Goal: Find specific page/section: Find specific page/section

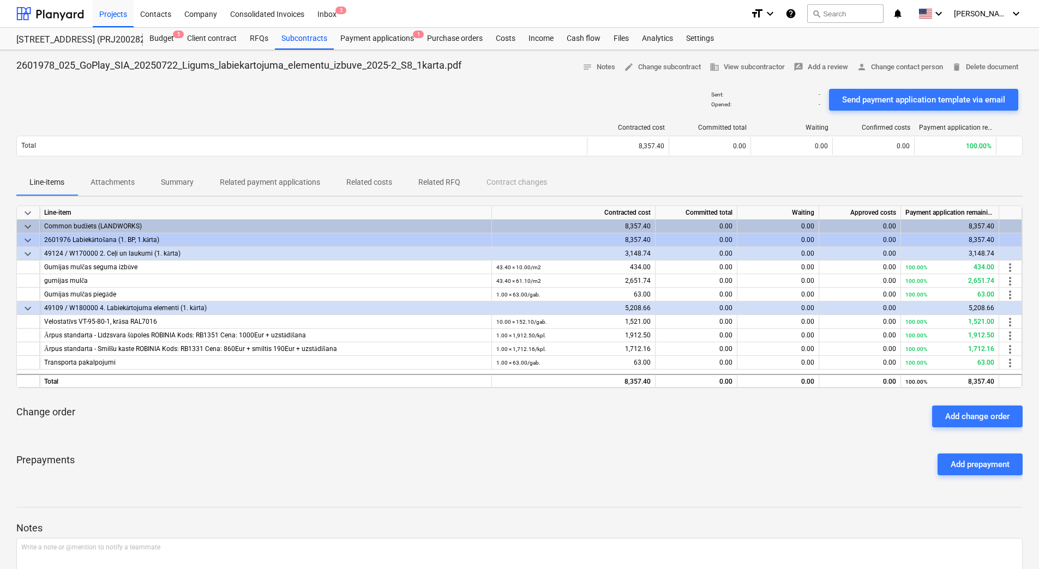
scroll to position [55, 0]
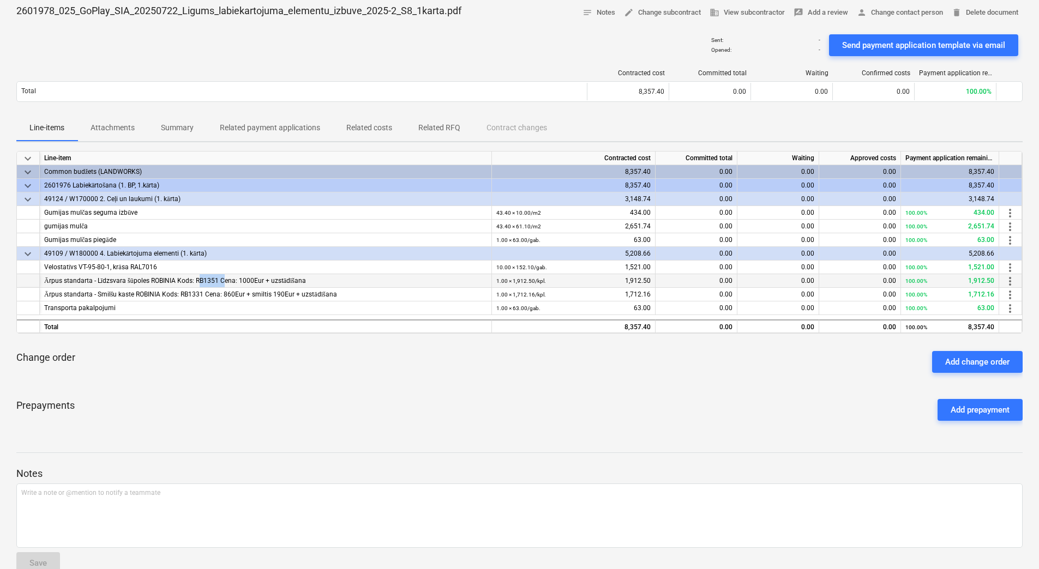
drag, startPoint x: 194, startPoint y: 280, endPoint x: 219, endPoint y: 280, distance: 24.5
click at [219, 280] on div "Ārpus standarta - Līdzsvara šūpoles ROBINIA Kods: RB1351 Cena: 1000Eur + uzstād…" at bounding box center [265, 281] width 443 height 14
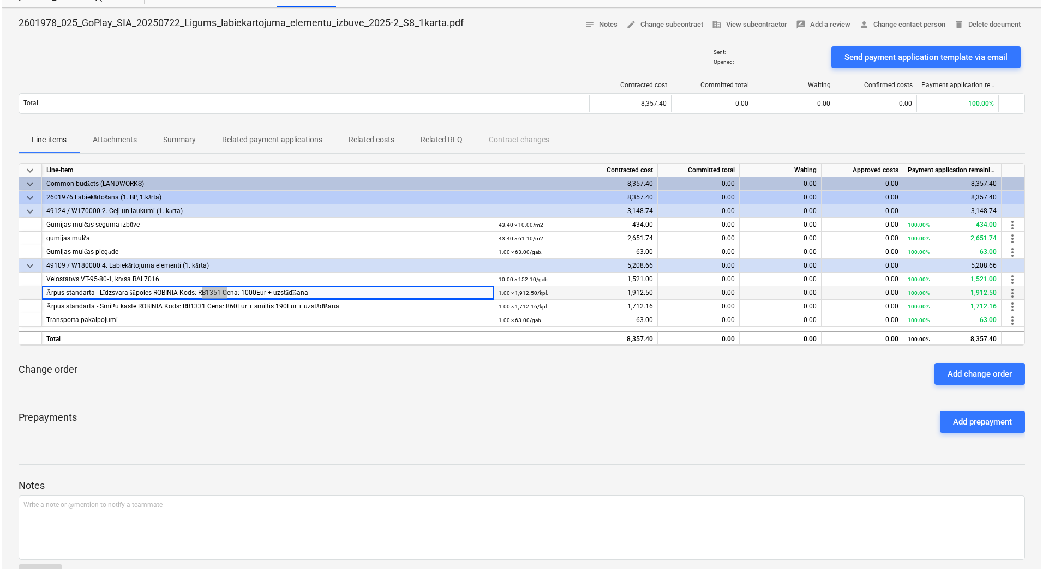
scroll to position [0, 0]
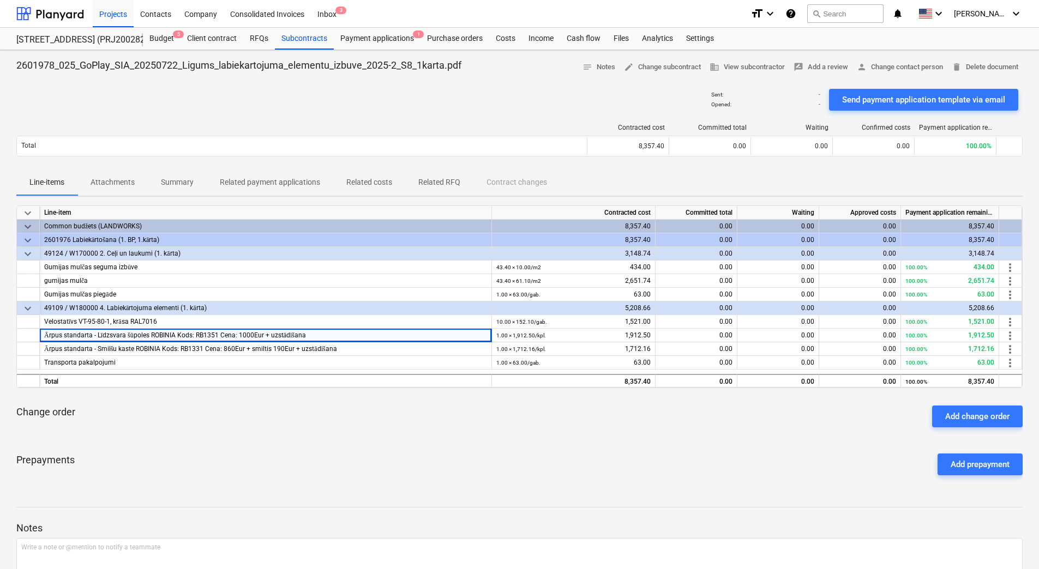
click at [156, 106] on div "Sent : - Opened : - Send payment application template via email" at bounding box center [519, 100] width 1006 height 31
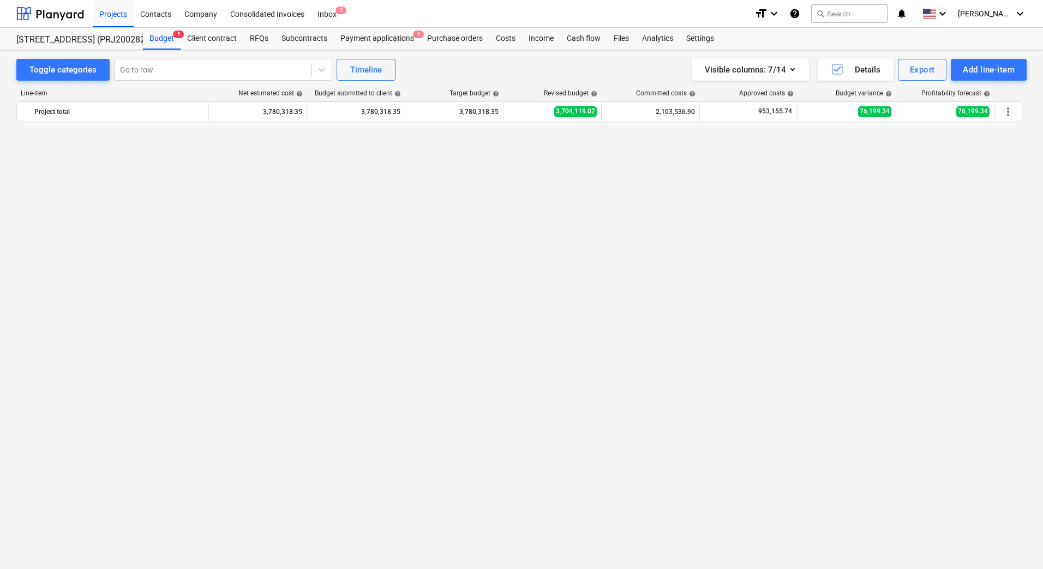
scroll to position [5501, 0]
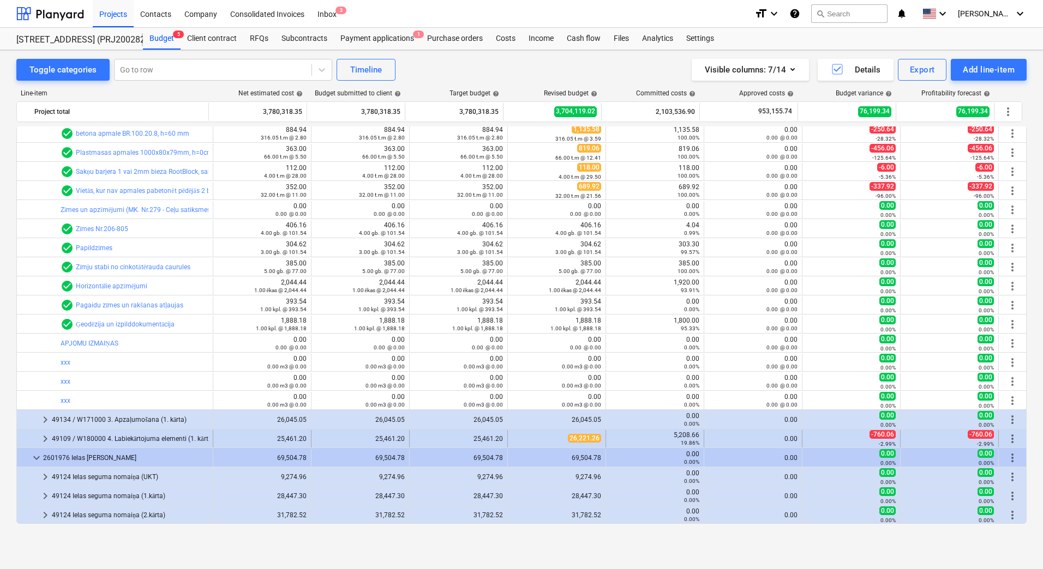
click at [45, 439] on span "keyboard_arrow_right" at bounding box center [45, 439] width 13 height 13
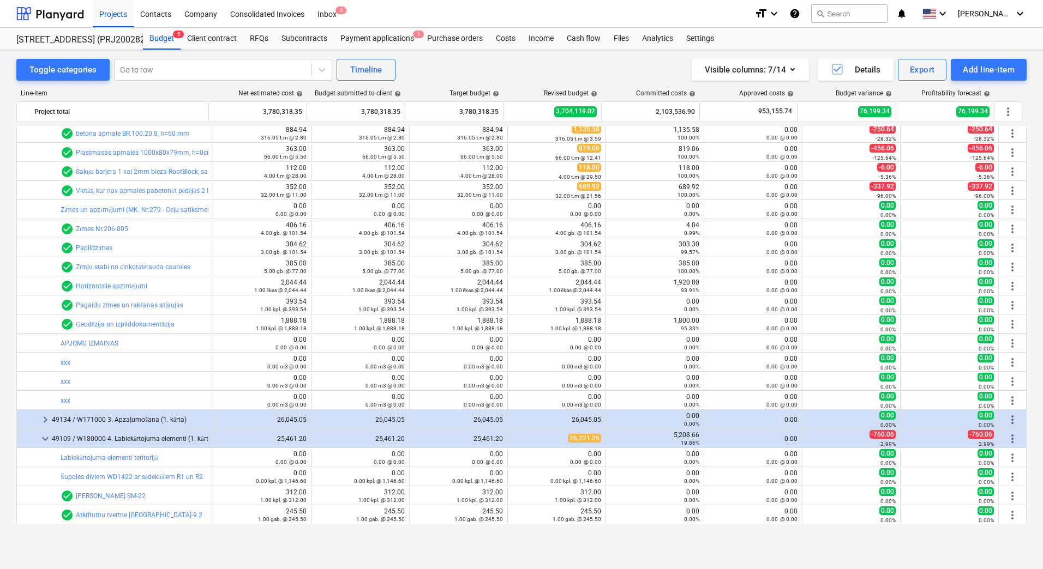
click at [5, 351] on div "Toggle categories Go to row Timeline Visible columns : 7/14 Details Export Add …" at bounding box center [521, 298] width 1043 height 496
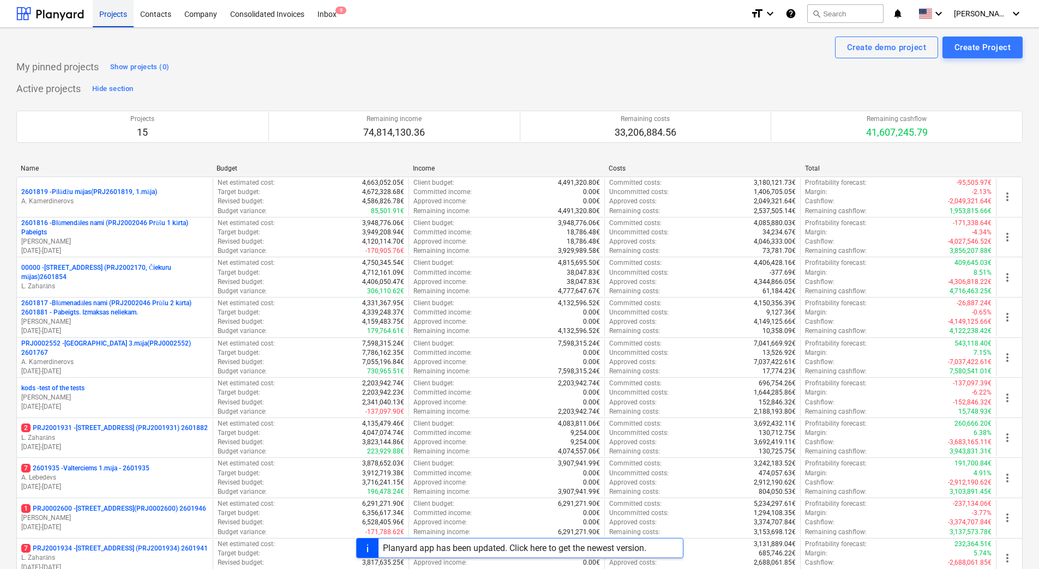
click at [100, 13] on div "Projects" at bounding box center [113, 13] width 41 height 28
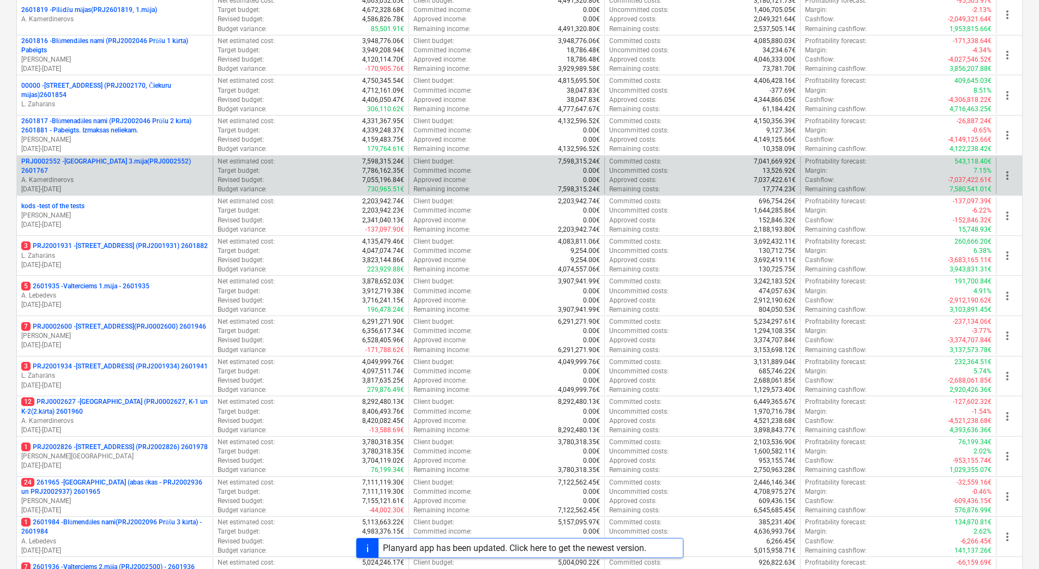
scroll to position [297, 0]
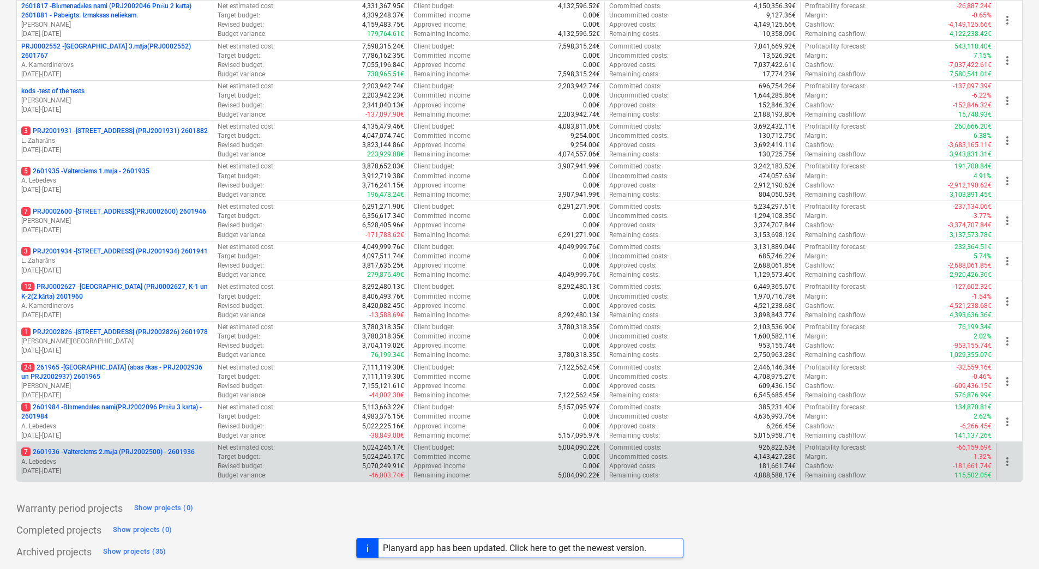
click at [119, 449] on p "7 2601936 - Valterciems 2.māja (PRJ2002500) - 2601936" at bounding box center [107, 452] width 173 height 9
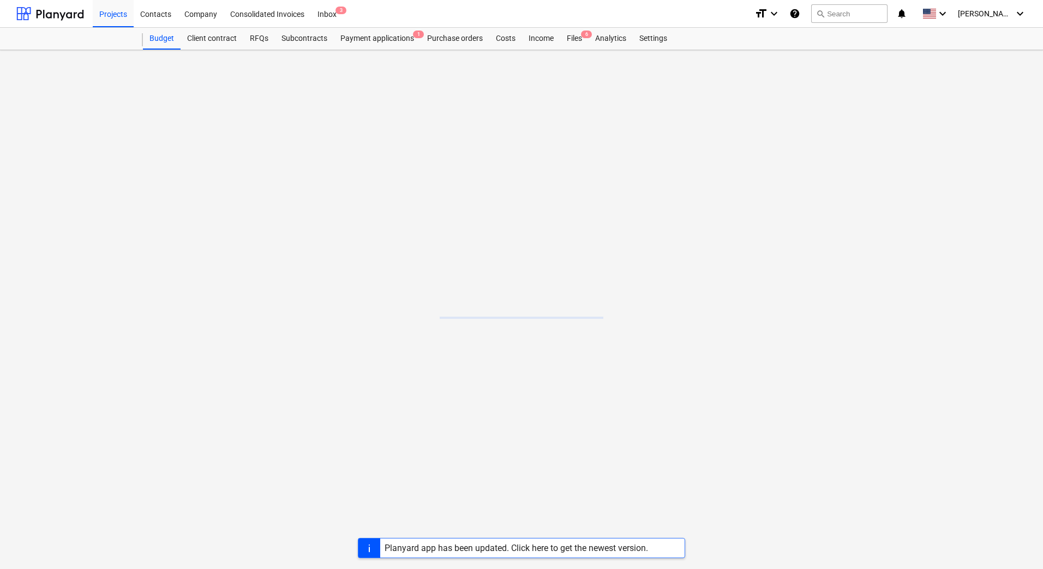
click at [119, 449] on main at bounding box center [521, 309] width 1043 height 519
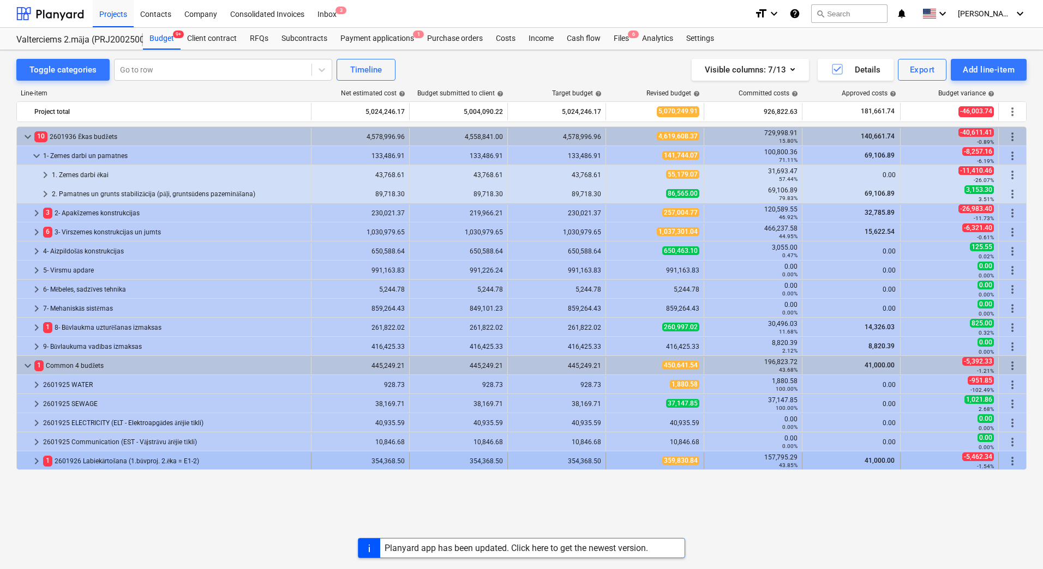
click at [37, 463] on span "keyboard_arrow_right" at bounding box center [36, 461] width 13 height 13
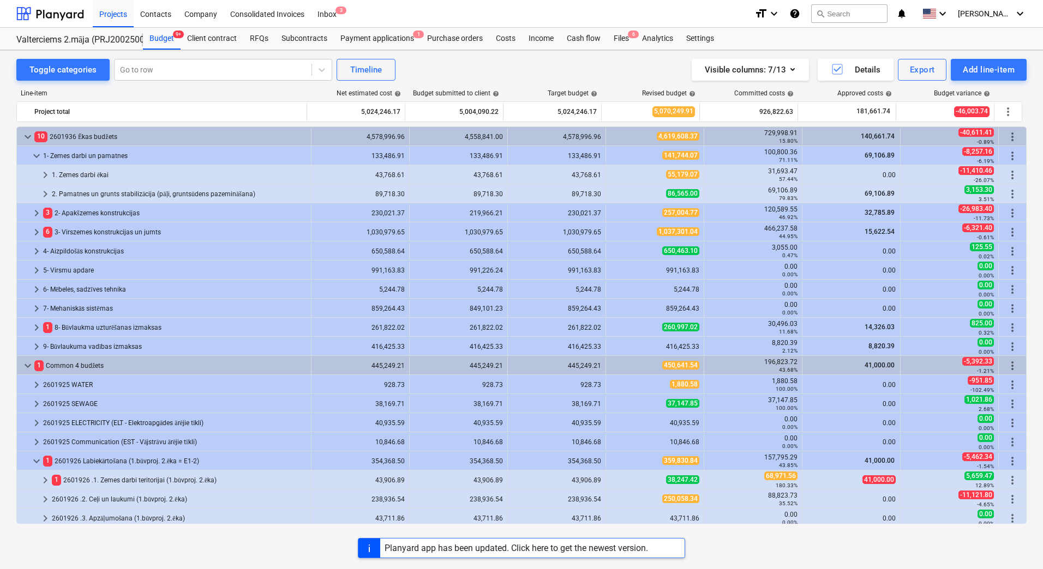
scroll to position [22, 0]
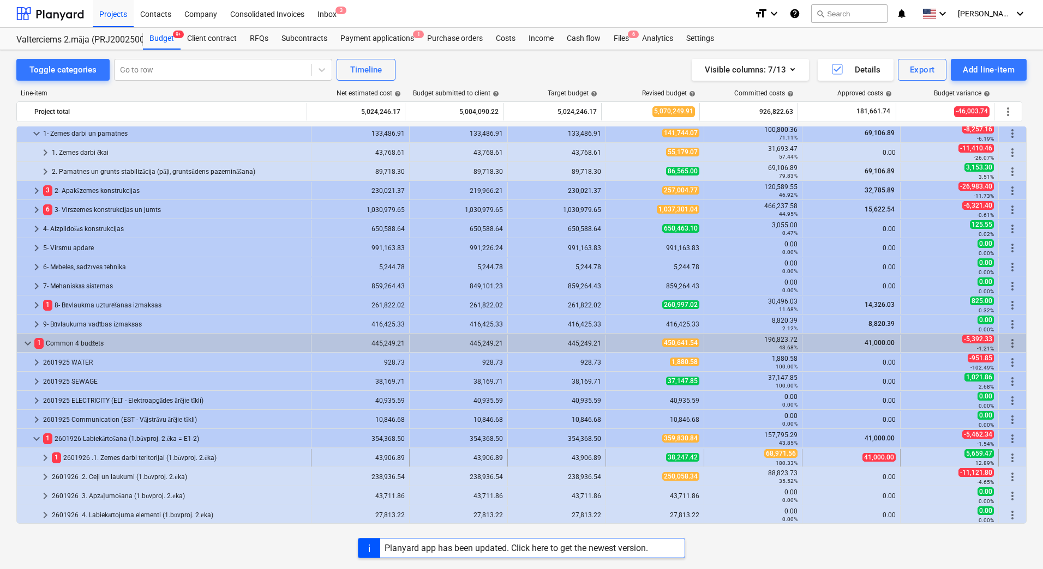
click at [45, 457] on span "keyboard_arrow_right" at bounding box center [45, 458] width 13 height 13
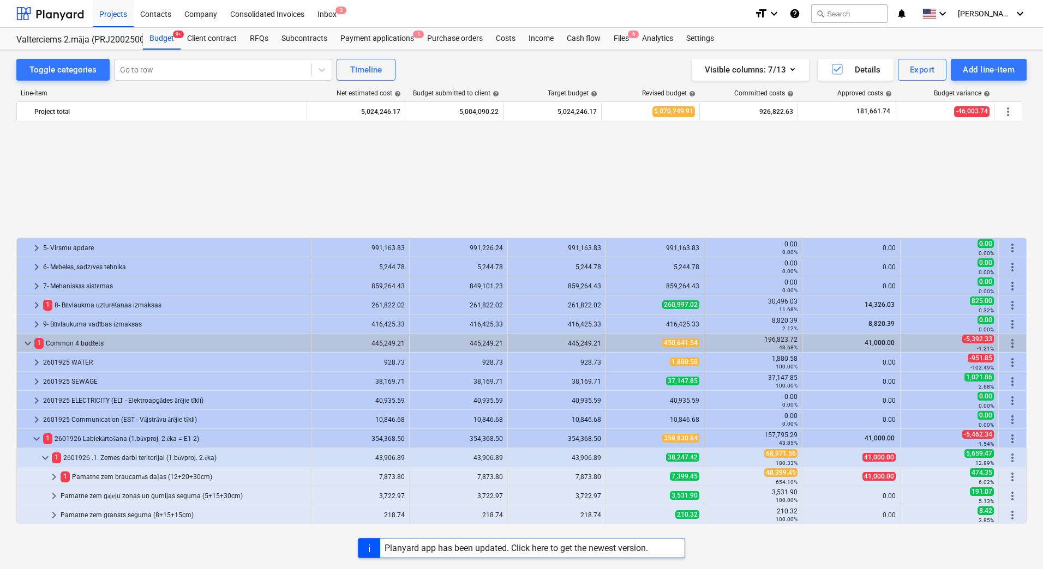
scroll to position [156, 0]
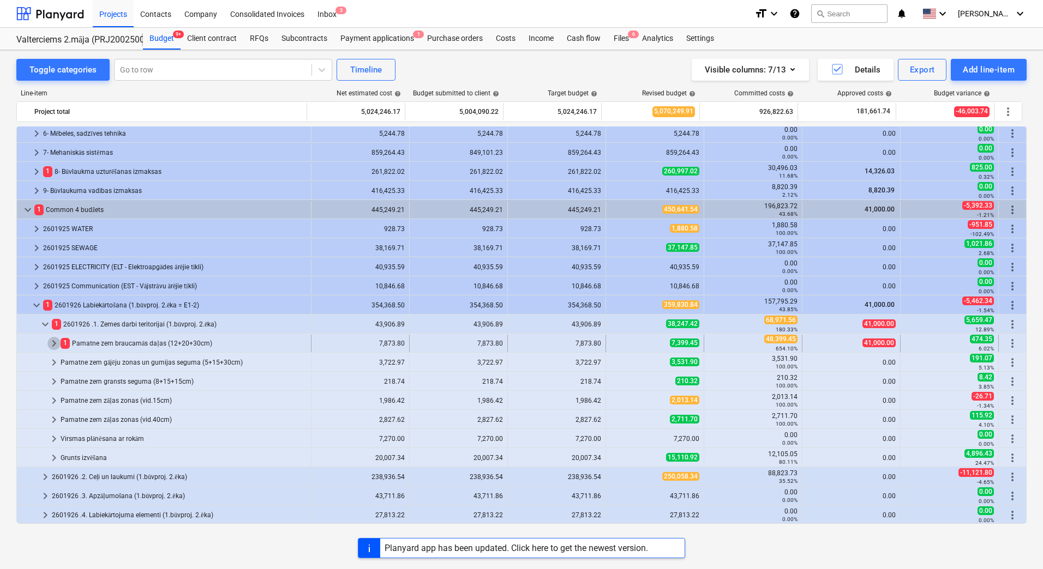
click at [55, 343] on span "keyboard_arrow_right" at bounding box center [53, 343] width 13 height 13
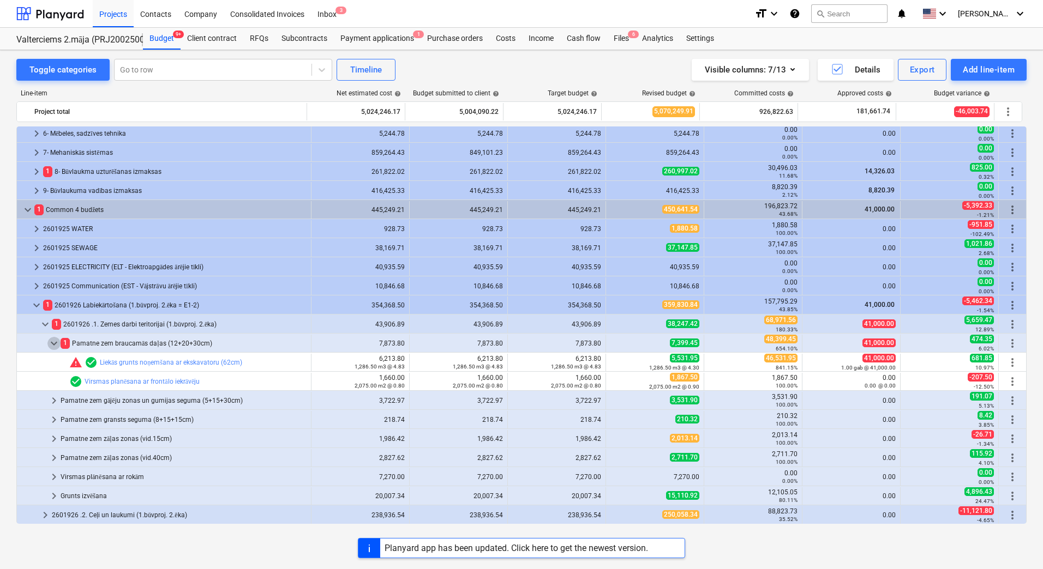
click at [55, 343] on span "keyboard_arrow_down" at bounding box center [53, 343] width 13 height 13
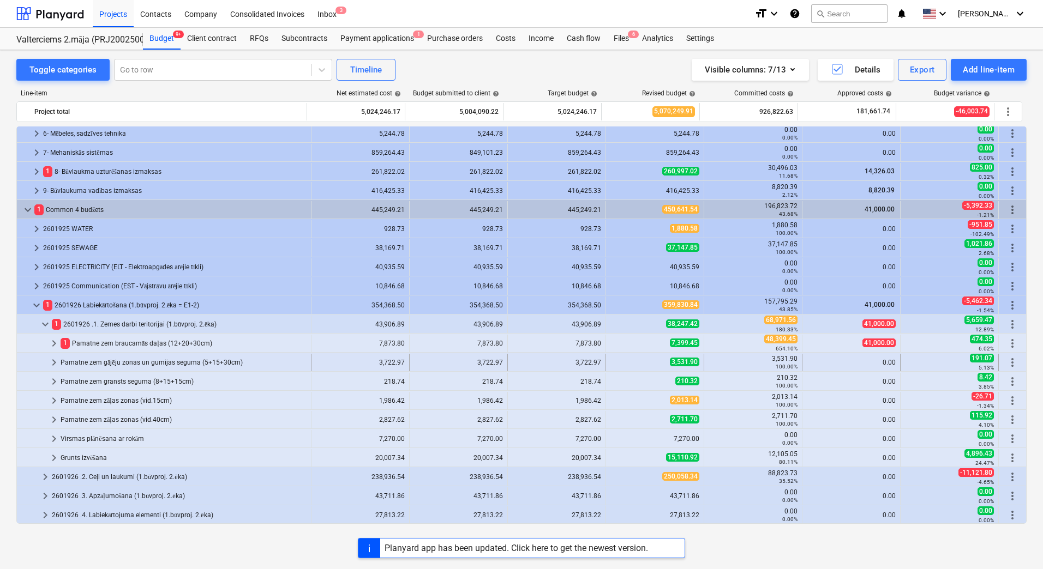
click at [54, 361] on span "keyboard_arrow_right" at bounding box center [53, 362] width 13 height 13
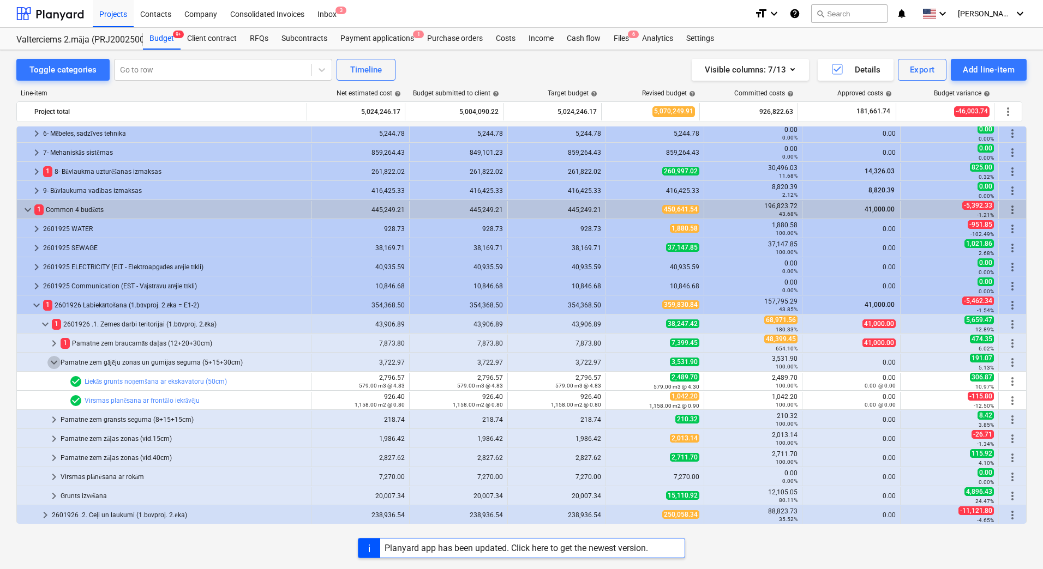
click at [54, 361] on span "keyboard_arrow_down" at bounding box center [53, 362] width 13 height 13
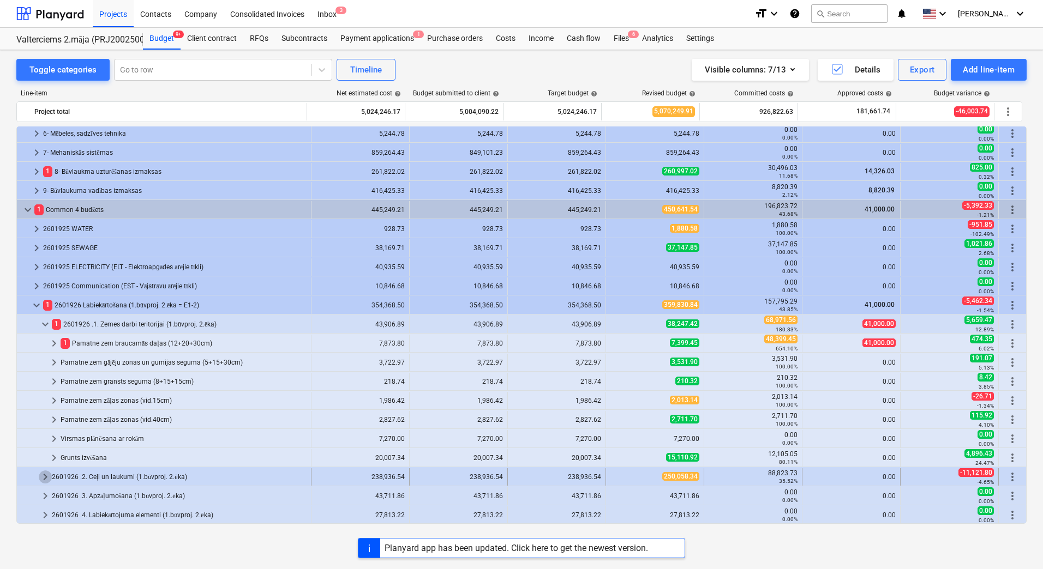
click at [47, 477] on span "keyboard_arrow_right" at bounding box center [45, 477] width 13 height 13
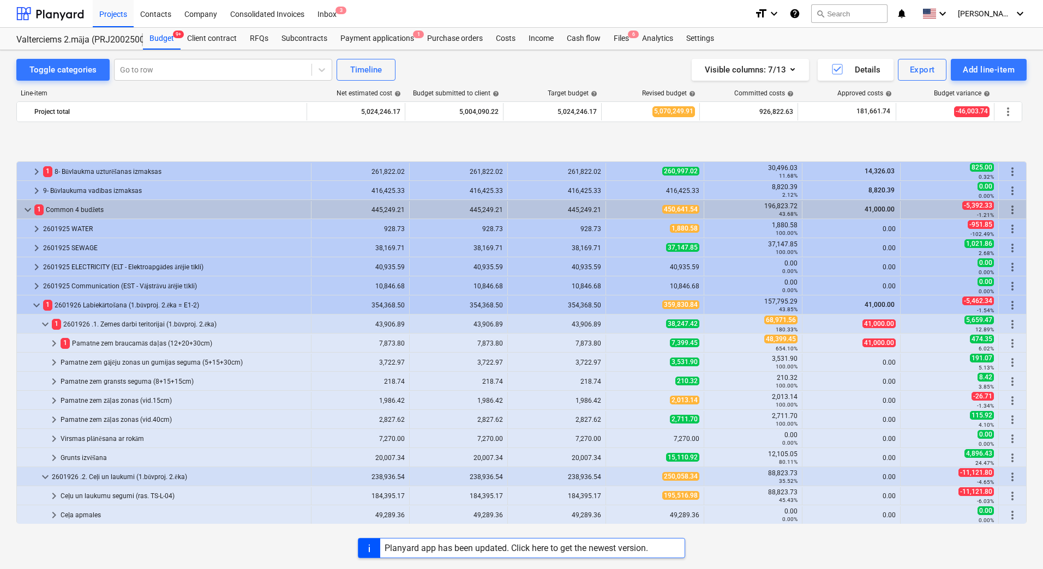
scroll to position [213, 0]
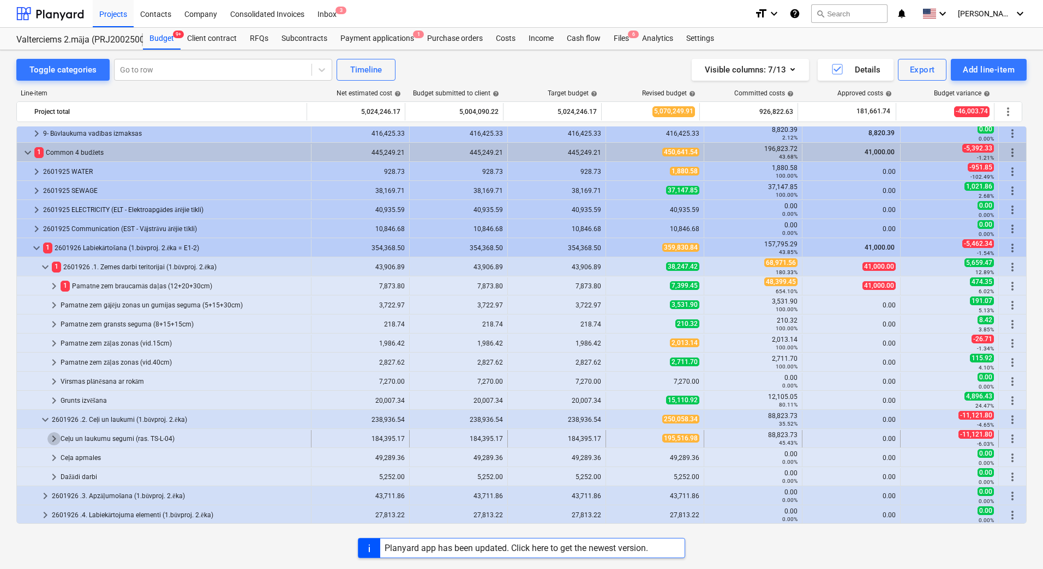
click at [54, 441] on span "keyboard_arrow_right" at bounding box center [53, 439] width 13 height 13
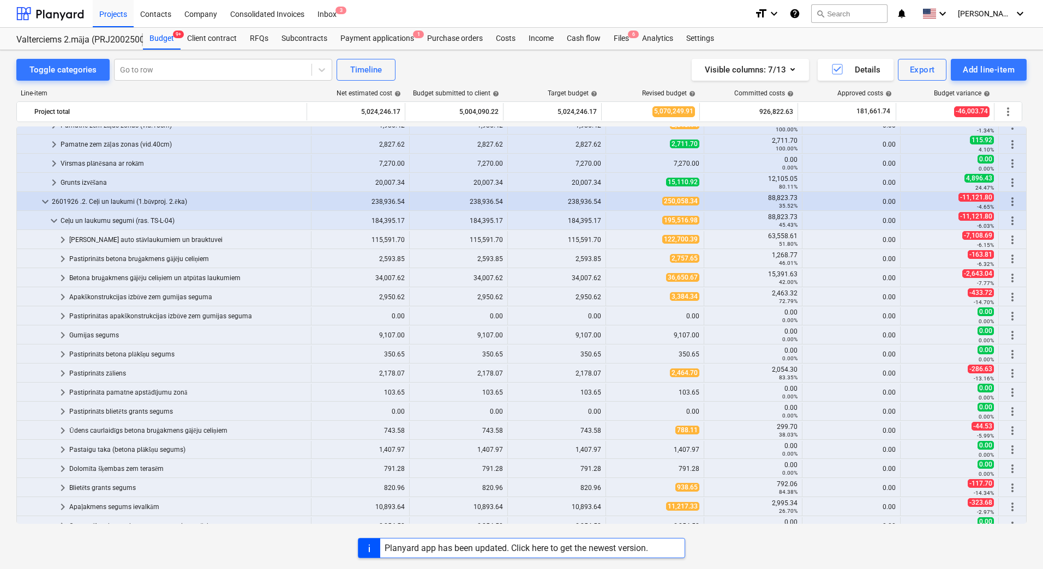
scroll to position [159, 0]
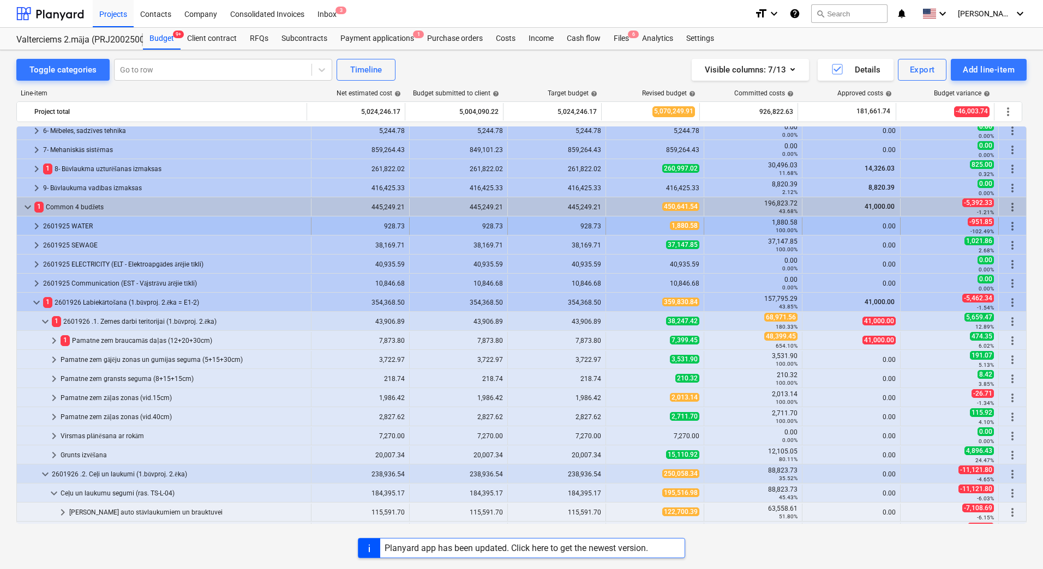
click at [33, 224] on span "keyboard_arrow_right" at bounding box center [36, 226] width 13 height 13
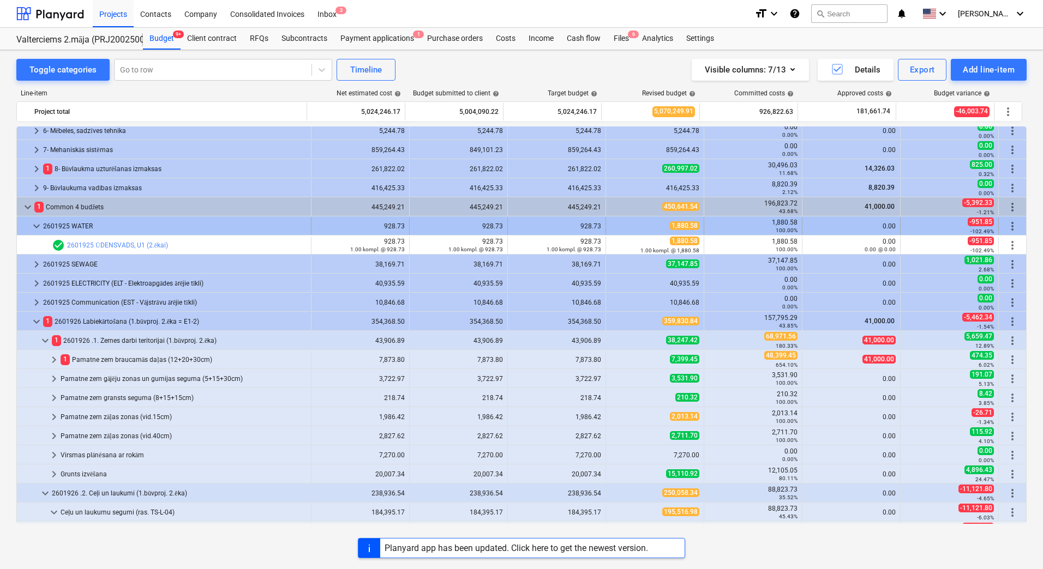
click at [38, 223] on span "keyboard_arrow_down" at bounding box center [36, 226] width 13 height 13
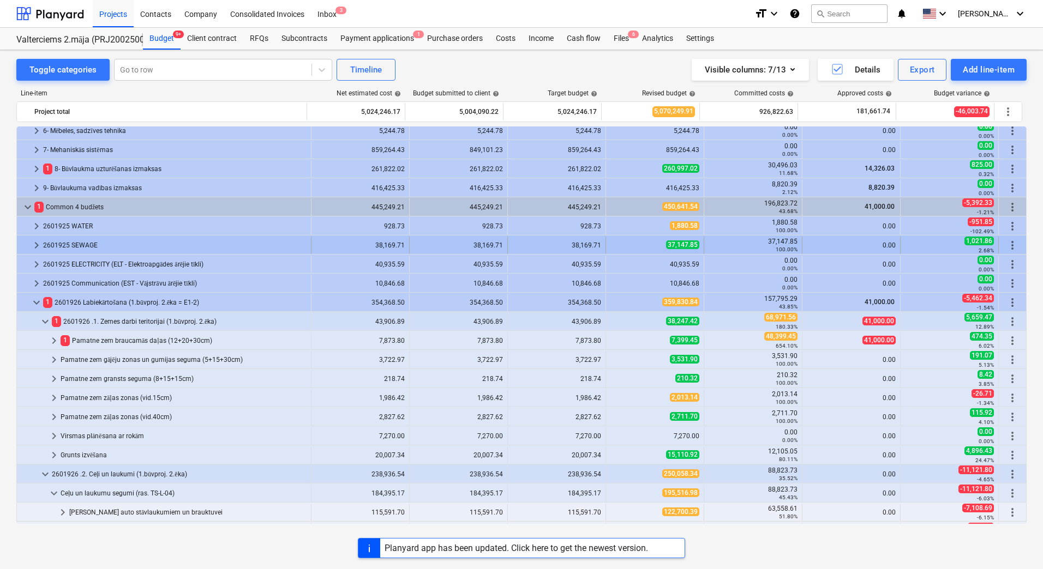
click at [34, 245] on span "keyboard_arrow_right" at bounding box center [36, 245] width 13 height 13
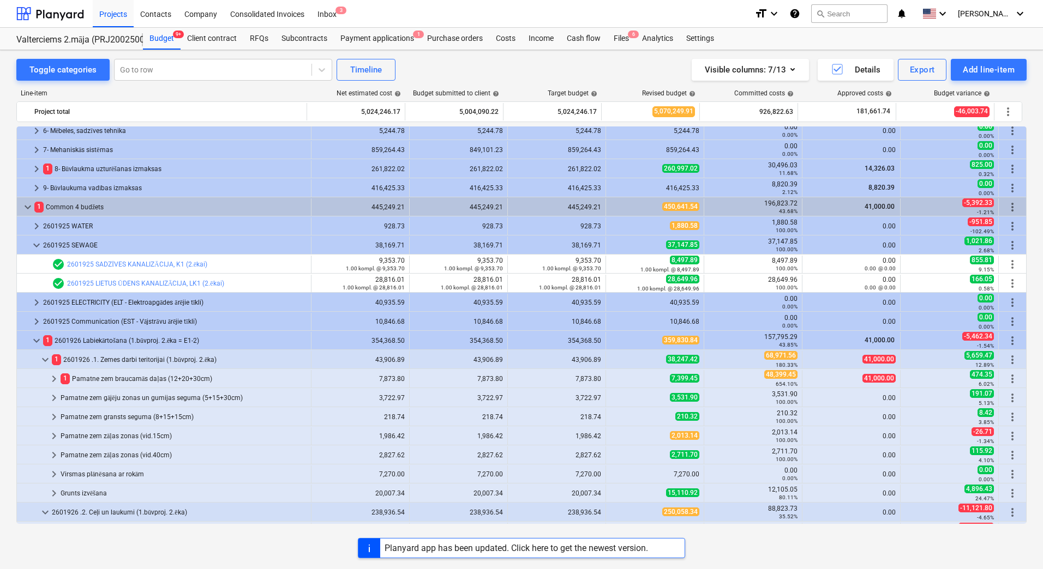
click at [34, 245] on span "keyboard_arrow_down" at bounding box center [36, 245] width 13 height 13
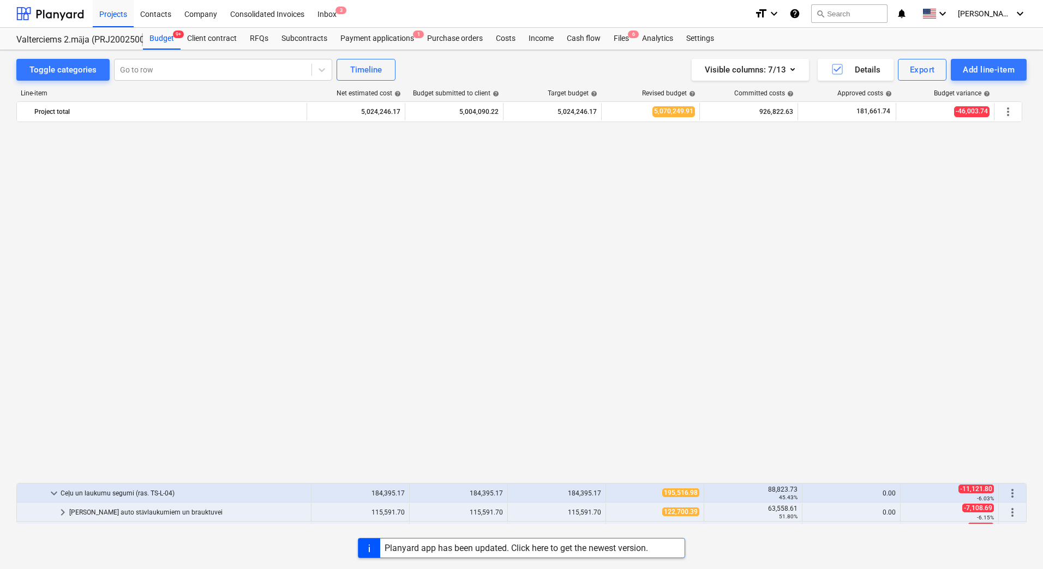
scroll to position [538, 0]
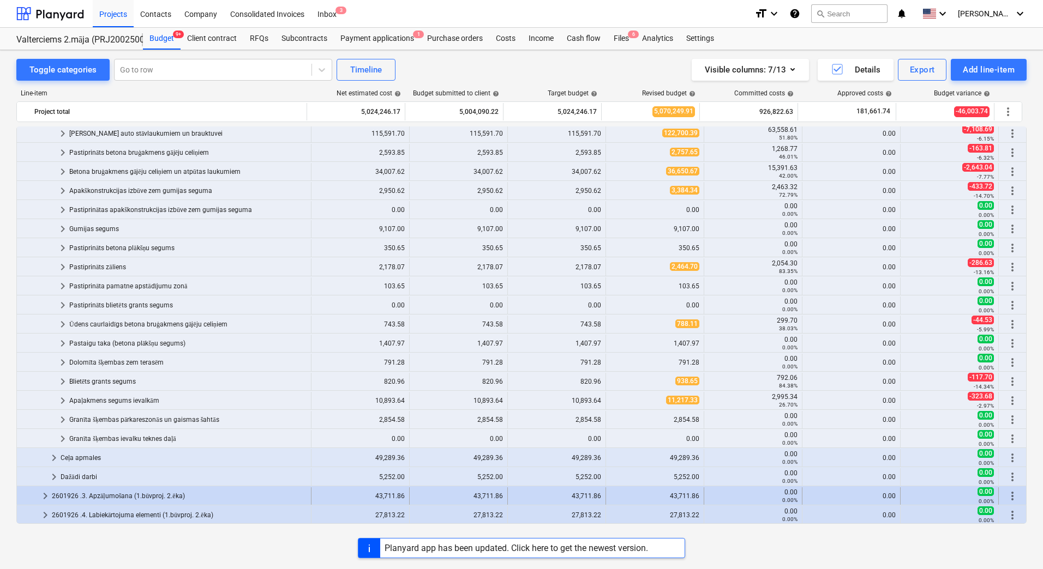
click at [45, 493] on span "keyboard_arrow_right" at bounding box center [45, 496] width 13 height 13
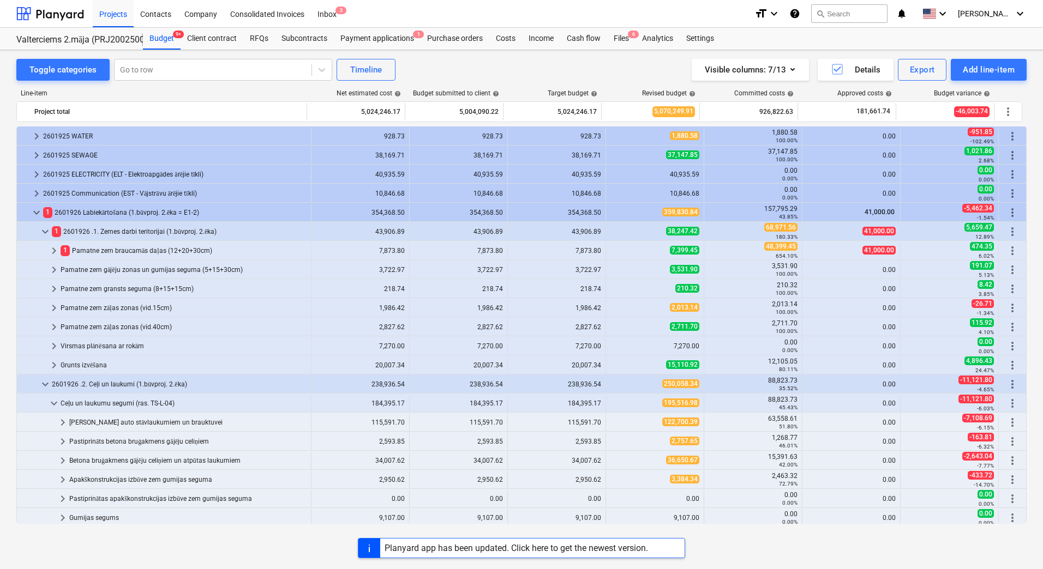
scroll to position [576, 0]
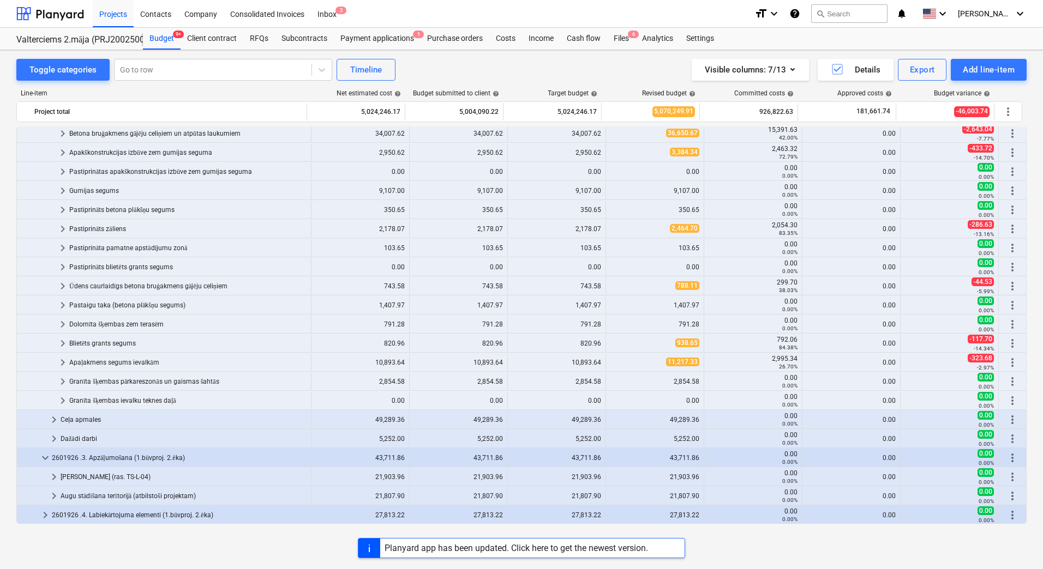
drag, startPoint x: 8, startPoint y: 264, endPoint x: 0, endPoint y: 281, distance: 18.8
click at [8, 264] on div "Toggle categories Go to row Timeline Visible columns : 7/13 Details Export Add …" at bounding box center [521, 298] width 1043 height 496
click at [11, 122] on div "Toggle categories Go to row Timeline Visible columns : 7/13 Details Export Add …" at bounding box center [521, 298] width 1043 height 496
drag, startPoint x: 530, startPoint y: 67, endPoint x: 344, endPoint y: 95, distance: 187.6
click at [530, 67] on div "Toggle categories Go to row Timeline Visible columns : 7/13 Details Export Add …" at bounding box center [521, 70] width 1010 height 22
